Goal: Task Accomplishment & Management: Use online tool/utility

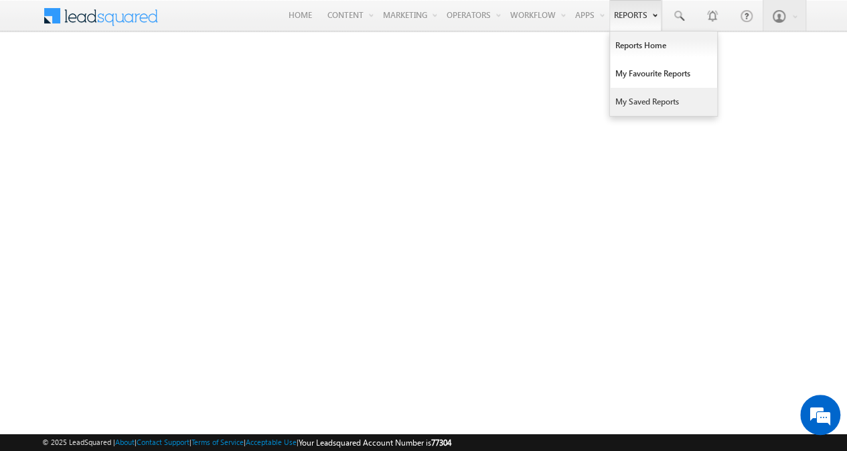
click at [623, 92] on link "My Saved Reports" at bounding box center [663, 102] width 107 height 28
click at [637, 68] on link "My Favourite Reports" at bounding box center [663, 74] width 107 height 28
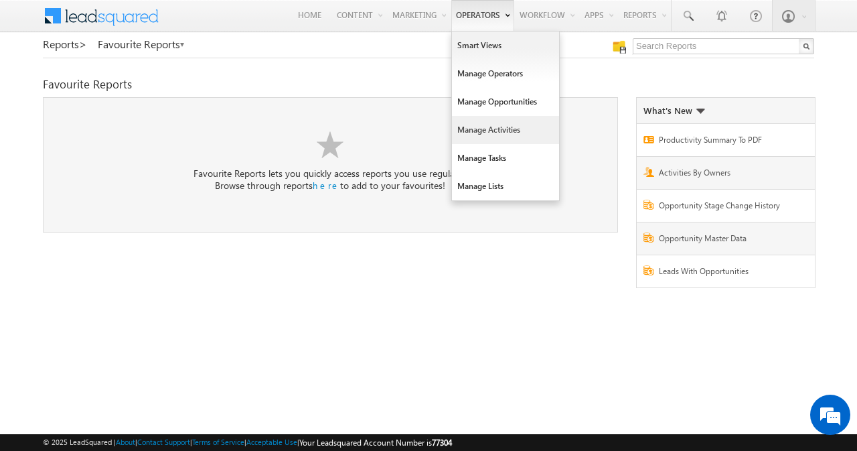
click at [488, 121] on link "Manage Activities" at bounding box center [505, 130] width 107 height 28
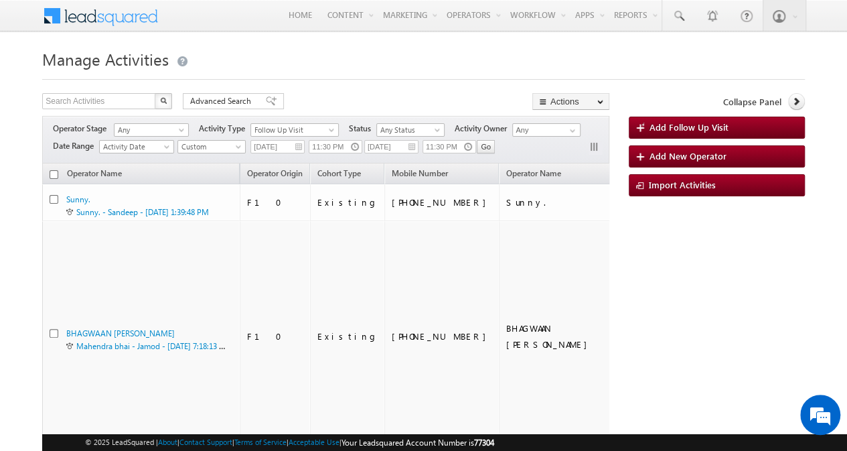
scroll to position [17, 0]
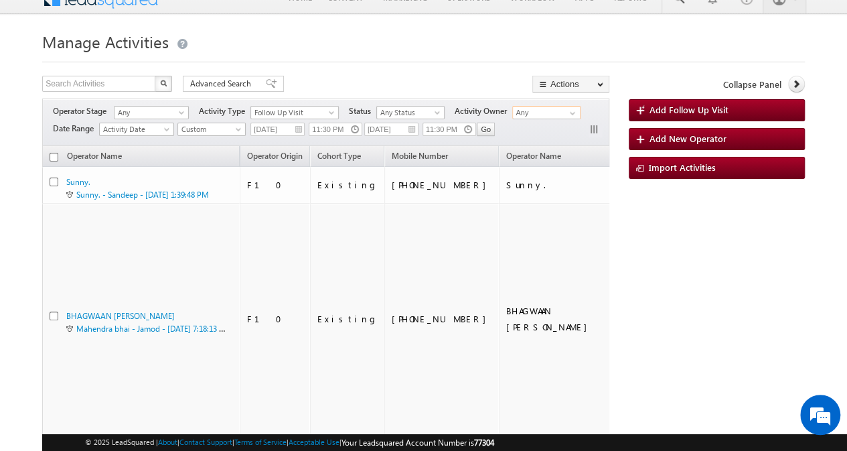
click at [533, 109] on input "Any" at bounding box center [546, 112] width 68 height 13
click at [571, 110] on span at bounding box center [572, 113] width 11 height 11
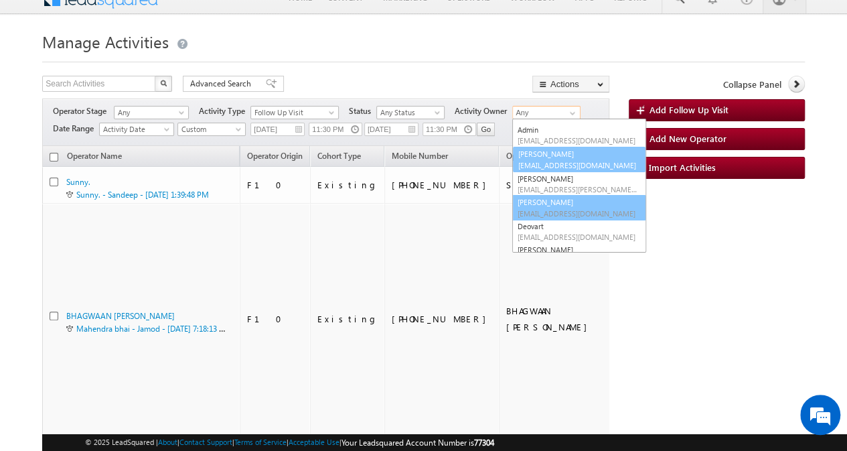
scroll to position [38, 0]
click at [570, 198] on link "Bhagwan Lal Bhagwan.lal1@wheelseye.com" at bounding box center [579, 206] width 134 height 25
type input "Bhagwan Lal"
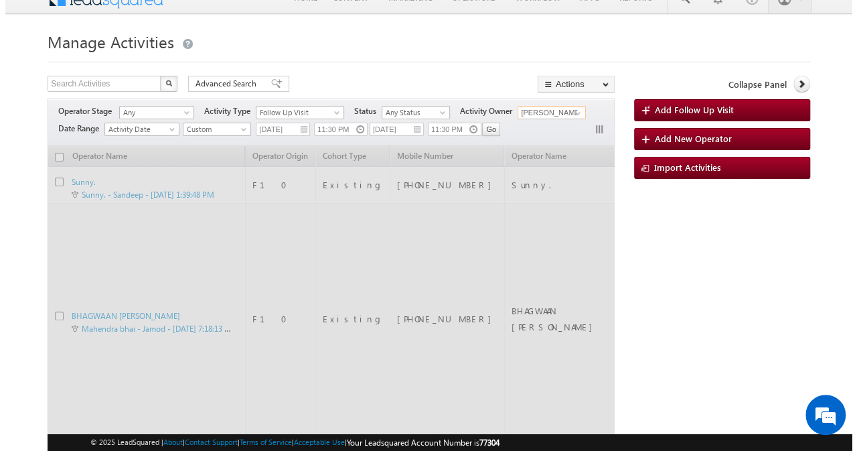
scroll to position [0, 0]
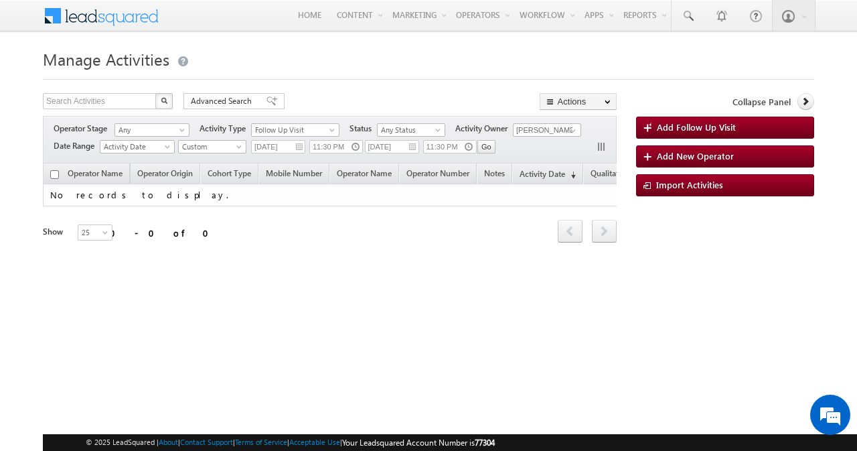
click at [478, 74] on div at bounding box center [428, 75] width 771 height 9
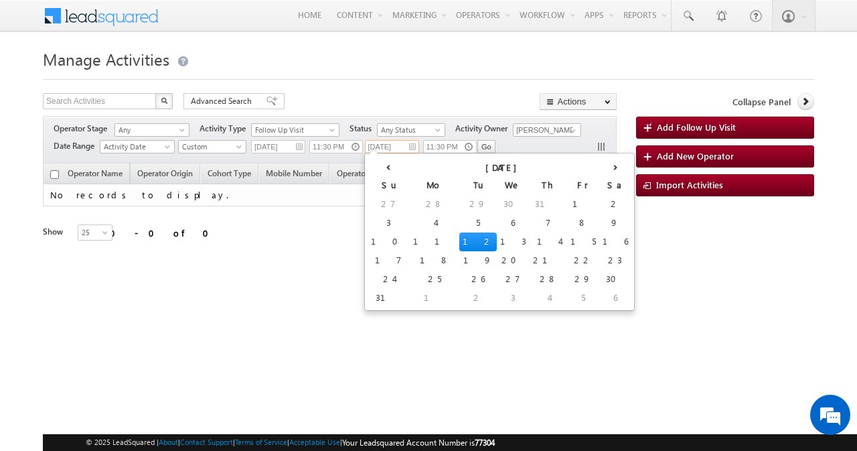
click at [388, 150] on input "22/07/2025" at bounding box center [392, 146] width 54 height 13
click at [459, 236] on td "12" at bounding box center [477, 241] width 37 height 19
type input "12/08/2025"
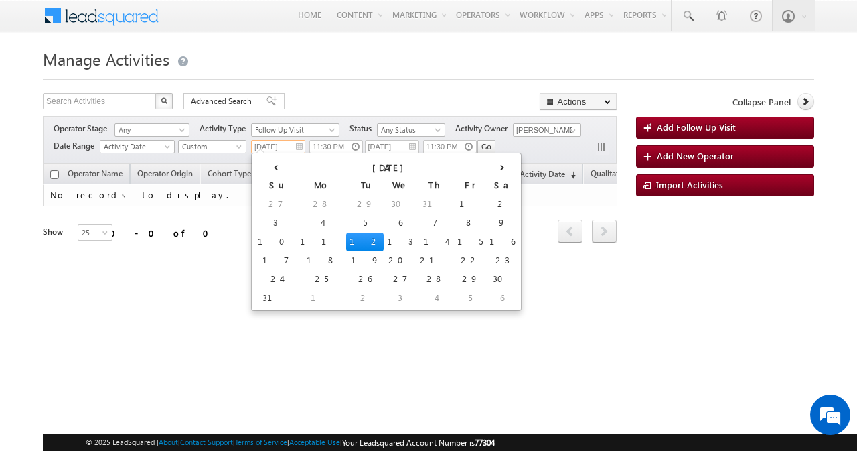
click at [284, 146] on input "01/06/2025" at bounding box center [278, 146] width 54 height 13
click at [346, 236] on td "12" at bounding box center [364, 241] width 37 height 19
type input "12/08/2025"
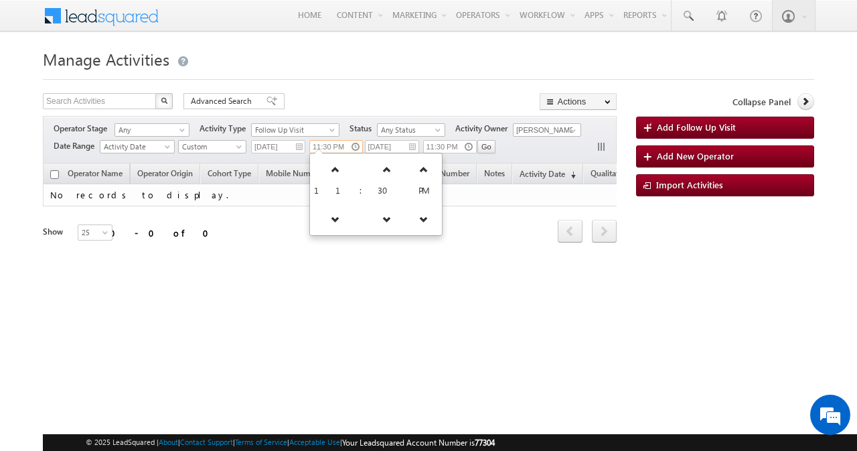
click at [339, 143] on input "11:30 PM" at bounding box center [336, 146] width 54 height 13
click at [410, 163] on link at bounding box center [423, 169] width 27 height 24
type input "11:30 AM"
click at [439, 210] on div "Refresh first prev next last 0 - 0 of 0" at bounding box center [330, 225] width 574 height 38
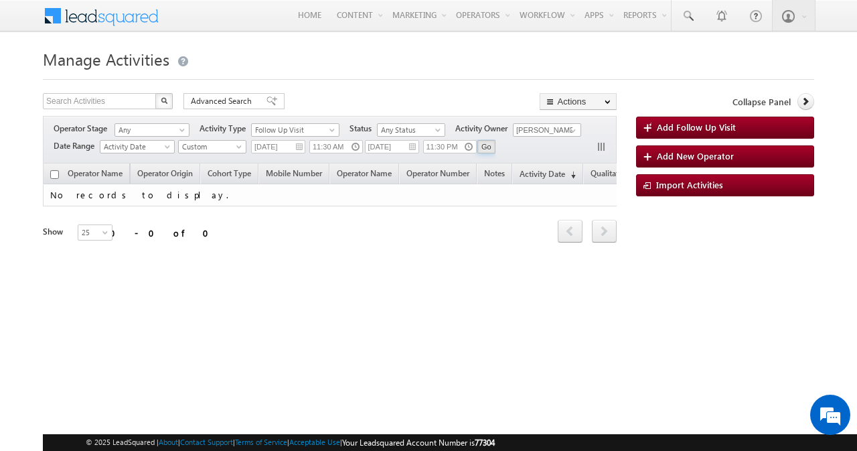
click at [486, 144] on input "Go" at bounding box center [486, 146] width 18 height 13
click at [149, 149] on span "Activity Date" at bounding box center [135, 147] width 70 height 12
click at [0, 148] on body "Menu Megha Jain megha .jain @whee lseye" at bounding box center [428, 190] width 857 height 380
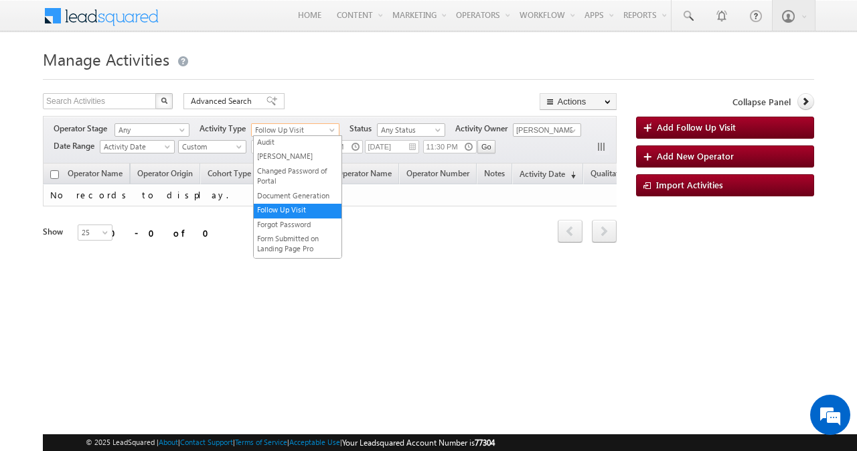
click at [319, 129] on span "Follow Up Visit" at bounding box center [292, 130] width 81 height 12
